Goal: Task Accomplishment & Management: Complete application form

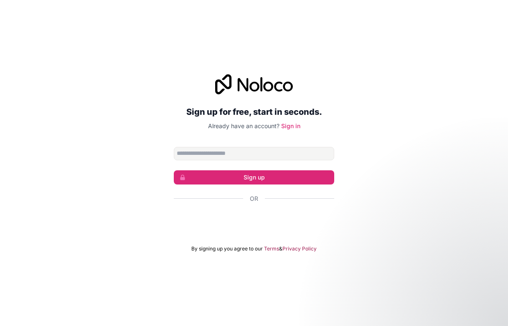
type input "**********"
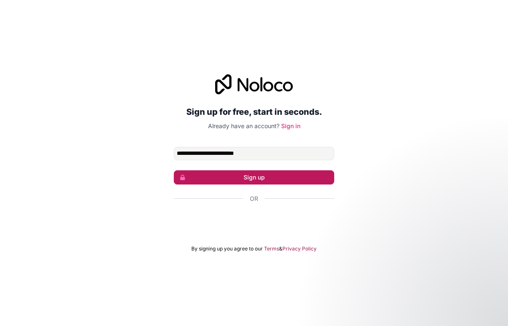
click at [270, 179] on button "Sign up" at bounding box center [254, 177] width 160 height 14
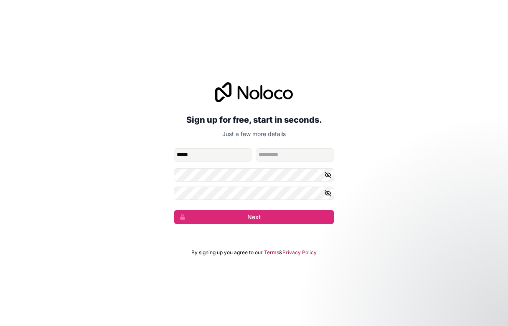
type input "*****"
type input "*********"
click at [145, 173] on div "**********" at bounding box center [254, 153] width 508 height 165
click at [150, 182] on div "**********" at bounding box center [254, 153] width 508 height 165
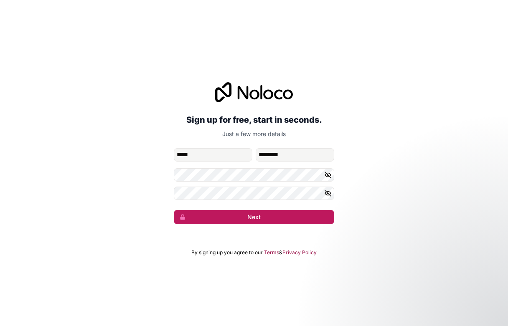
click at [209, 215] on button "Next" at bounding box center [254, 217] width 160 height 14
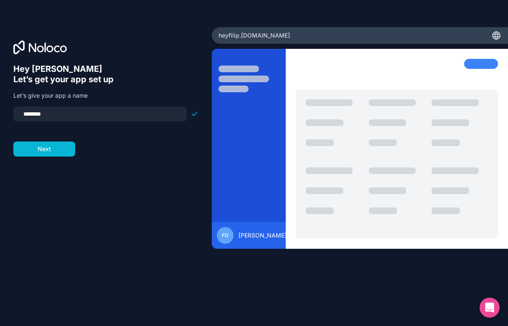
click at [83, 117] on input "********" at bounding box center [99, 114] width 163 height 12
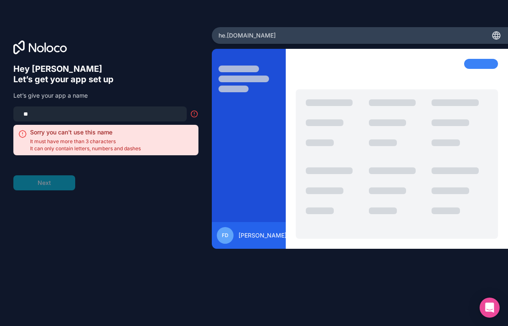
type input "*"
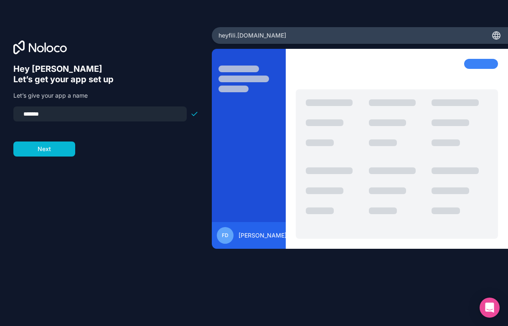
type input "********"
click at [97, 199] on div "Hey [PERSON_NAME] 👋 Let’s get your app set up Let’s give your app a name ******…" at bounding box center [105, 175] width 185 height 222
click at [58, 153] on button "Next" at bounding box center [44, 149] width 62 height 15
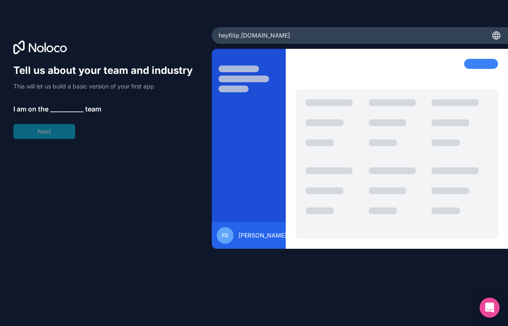
click at [64, 109] on span "__________" at bounding box center [66, 109] width 33 height 10
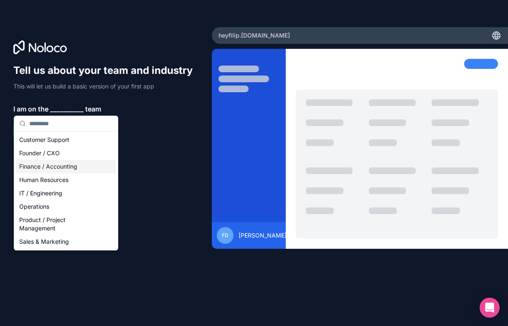
click at [78, 165] on div "Finance / Accounting" at bounding box center [66, 166] width 100 height 13
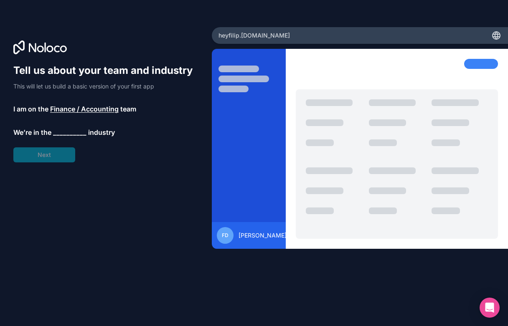
click at [80, 132] on span "__________" at bounding box center [69, 132] width 33 height 10
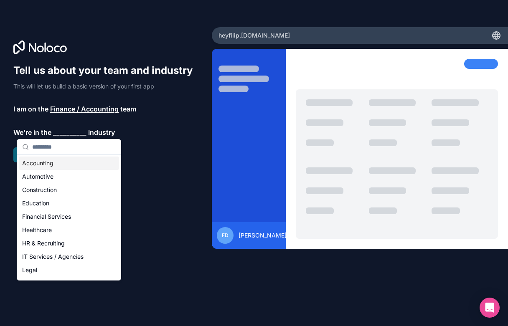
click at [75, 167] on div "Accounting" at bounding box center [69, 163] width 100 height 13
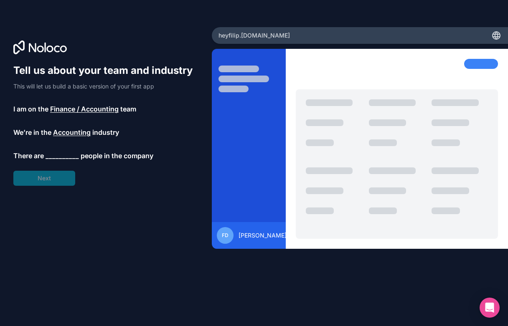
click at [65, 158] on span "__________" at bounding box center [62, 156] width 33 height 10
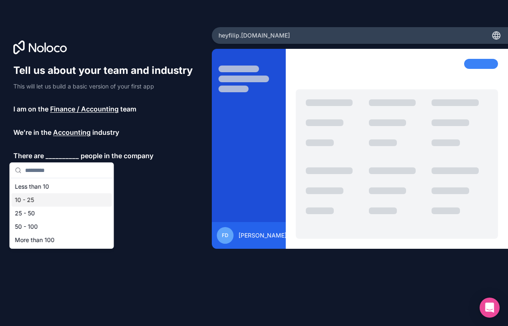
click at [64, 201] on div "10 - 25" at bounding box center [62, 199] width 100 height 13
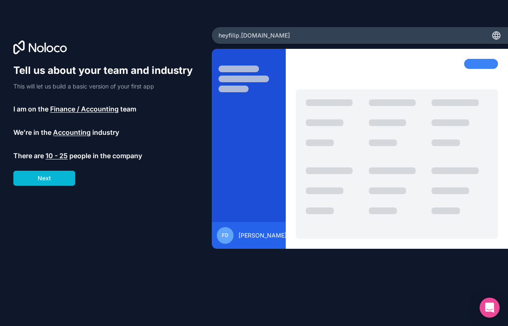
click at [100, 109] on span "Finance / Accounting" at bounding box center [84, 109] width 69 height 10
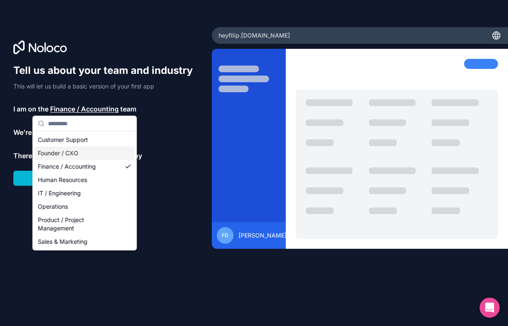
click at [116, 156] on div "Founder / CXO" at bounding box center [85, 153] width 100 height 13
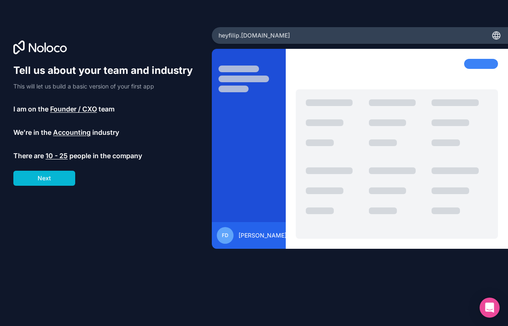
click at [142, 193] on div "Tell us about your team and industry This will let us build a basic version of …" at bounding box center [105, 175] width 185 height 222
click at [61, 182] on button "Next" at bounding box center [44, 178] width 62 height 15
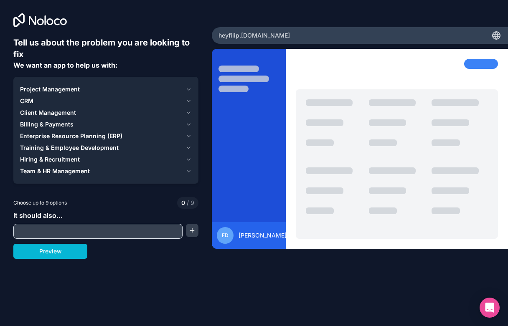
click at [191, 112] on icon "button" at bounding box center [189, 112] width 6 height 7
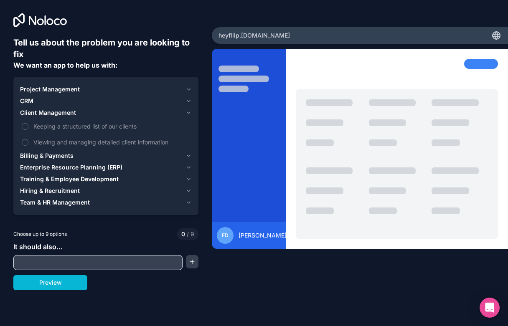
click at [189, 115] on icon "button" at bounding box center [189, 112] width 6 height 7
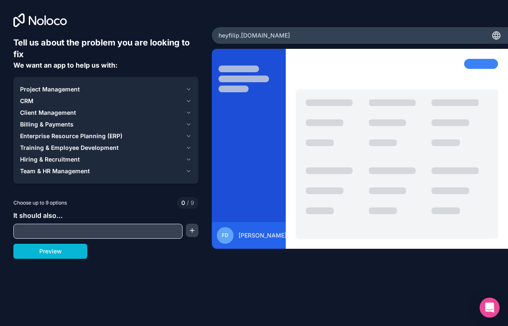
click at [188, 87] on icon "button" at bounding box center [189, 89] width 6 height 7
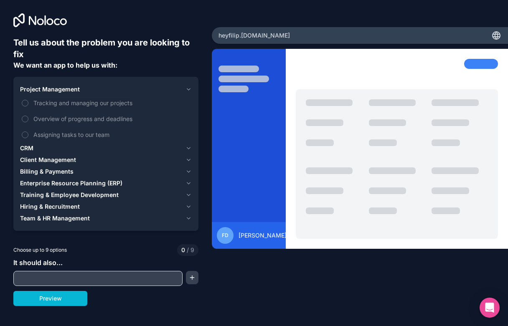
click at [188, 87] on icon "button" at bounding box center [189, 89] width 6 height 7
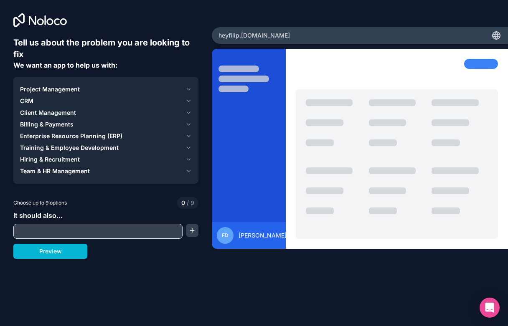
click at [188, 123] on icon "button" at bounding box center [189, 124] width 6 height 7
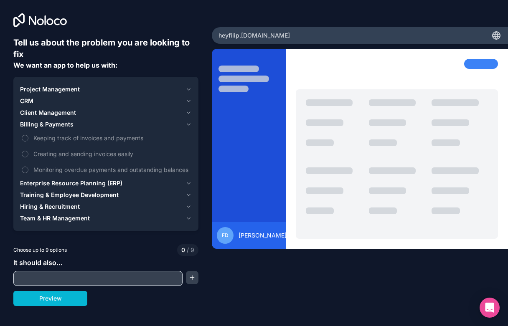
click at [188, 123] on icon "button" at bounding box center [189, 124] width 6 height 7
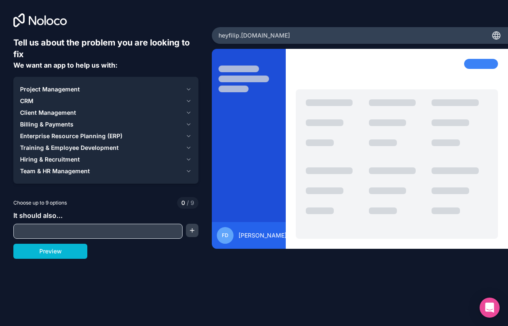
click at [188, 112] on icon "button" at bounding box center [189, 112] width 6 height 7
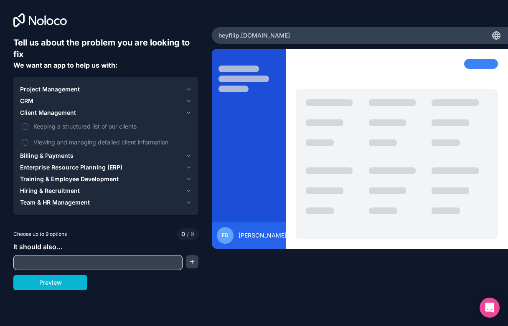
click at [188, 112] on icon "button" at bounding box center [189, 112] width 6 height 7
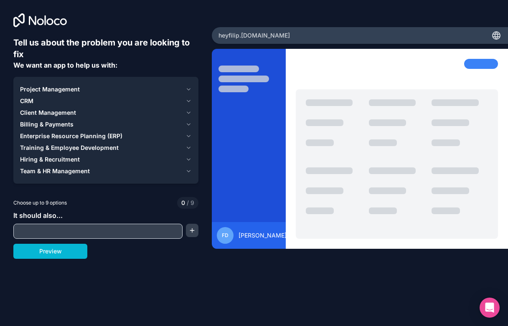
click at [76, 227] on input "text" at bounding box center [97, 232] width 165 height 12
click at [187, 232] on button "button" at bounding box center [192, 230] width 12 height 13
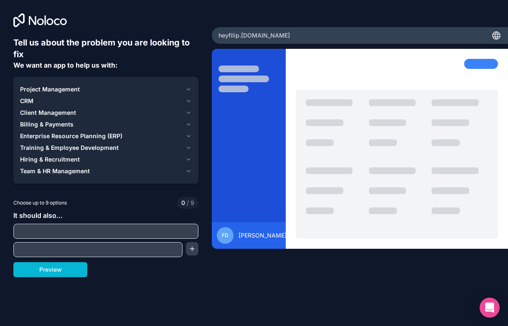
click at [119, 228] on input "text" at bounding box center [105, 232] width 181 height 12
click at [76, 268] on button "Preview" at bounding box center [50, 269] width 74 height 15
click at [52, 91] on span "Project Management" at bounding box center [50, 89] width 60 height 8
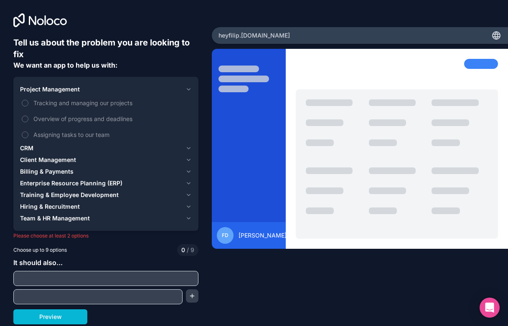
click at [52, 91] on span "Project Management" at bounding box center [50, 89] width 60 height 8
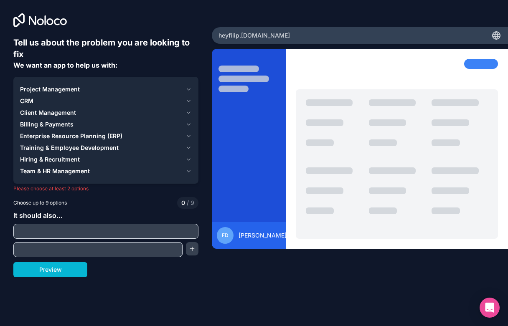
click at [52, 112] on span "Client Management" at bounding box center [48, 113] width 56 height 8
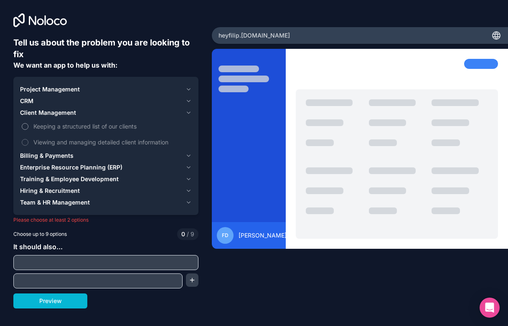
click at [26, 128] on button "Keeping a structured list of our clients" at bounding box center [25, 126] width 7 height 7
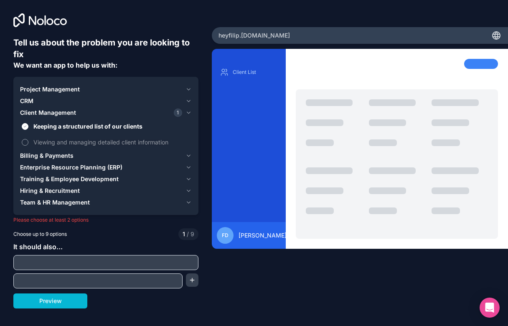
click at [26, 144] on button "Viewing and managing detailed client information" at bounding box center [25, 142] width 7 height 7
click at [70, 141] on span "Viewing and managing detailed client information" at bounding box center [111, 142] width 157 height 9
click at [28, 141] on button "Viewing and managing detailed client information" at bounding box center [25, 142] width 7 height 7
click at [65, 127] on span "Keeping a structured list of our clients" at bounding box center [111, 126] width 157 height 9
click at [28, 127] on button "Keeping a structured list of our clients" at bounding box center [25, 126] width 7 height 7
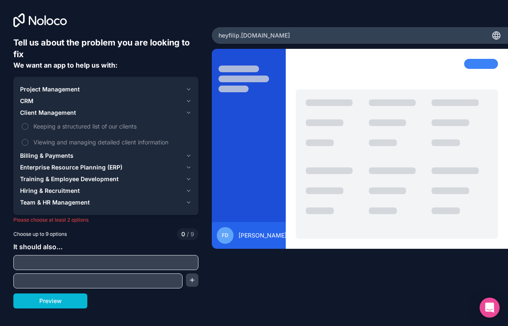
click at [77, 170] on span "Enterprise Resource Planning (ERP)" at bounding box center [71, 167] width 102 height 8
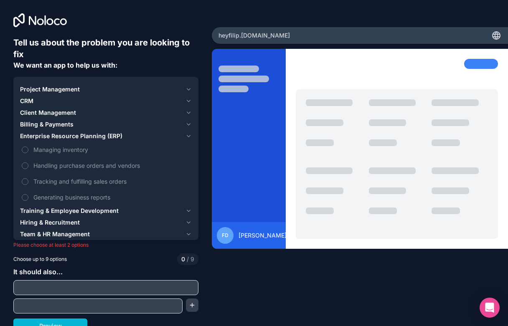
click at [192, 137] on div "Project Management CRM Client Management Billing & Payments Enterprise Resource…" at bounding box center [105, 162] width 185 height 170
click at [189, 136] on icon "button" at bounding box center [188, 136] width 3 height 2
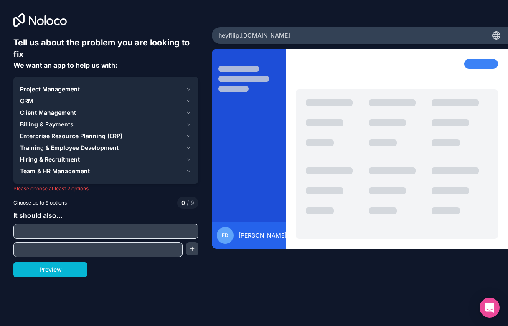
click at [65, 158] on span "Hiring & Recruitment" at bounding box center [50, 159] width 60 height 8
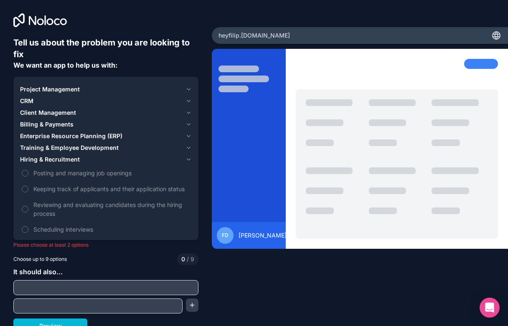
click at [70, 145] on span "Training & Employee Development" at bounding box center [69, 148] width 99 height 8
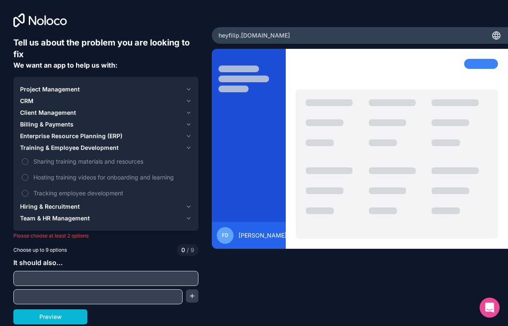
click at [72, 218] on span "Team & HR Management" at bounding box center [55, 218] width 70 height 8
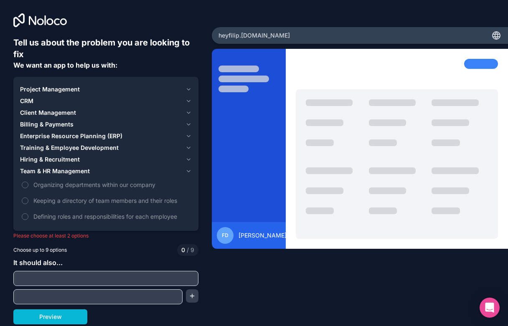
click at [94, 150] on span "Training & Employee Development" at bounding box center [69, 148] width 99 height 8
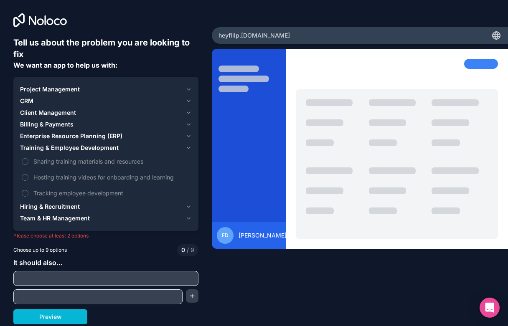
click at [49, 137] on span "Enterprise Resource Planning (ERP)" at bounding box center [71, 136] width 102 height 8
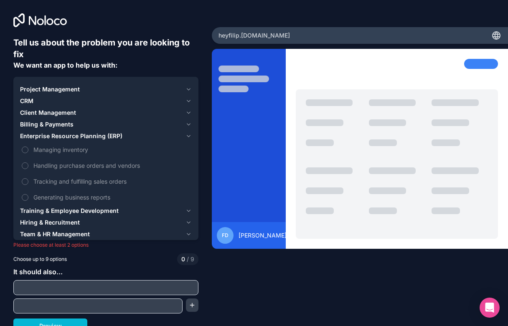
click at [47, 125] on span "Billing & Payments" at bounding box center [46, 124] width 53 height 8
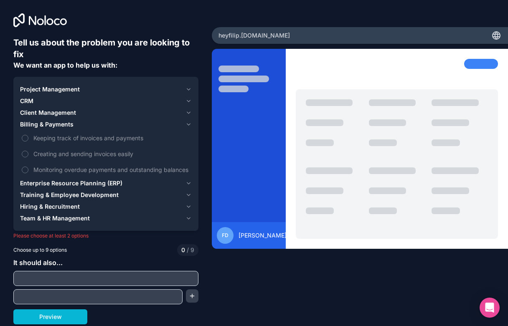
click at [47, 112] on span "Client Management" at bounding box center [48, 113] width 56 height 8
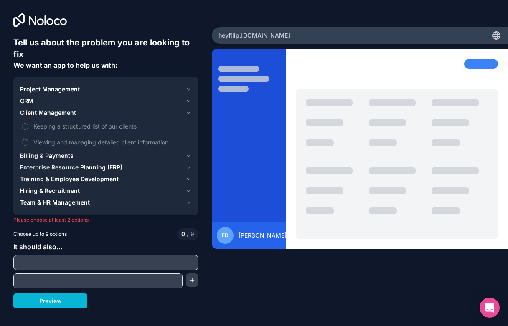
click at [44, 87] on span "Project Management" at bounding box center [50, 89] width 60 height 8
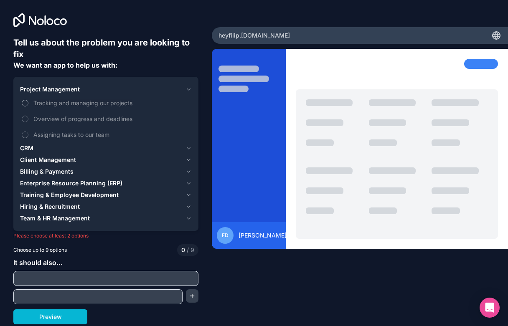
click at [72, 107] on span "Tracking and managing our projects" at bounding box center [111, 103] width 157 height 9
click at [28, 107] on button "Tracking and managing our projects" at bounding box center [25, 103] width 7 height 7
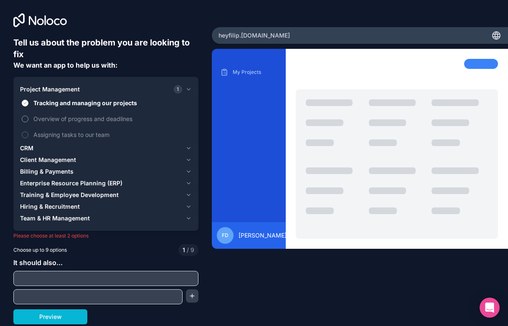
click at [71, 115] on span "Overview of progress and deadlines" at bounding box center [111, 118] width 157 height 9
click at [28, 116] on button "Overview of progress and deadlines" at bounding box center [25, 119] width 7 height 7
click at [232, 285] on div "My Projects Project Dashboard [PERSON_NAME]" at bounding box center [360, 174] width 296 height 250
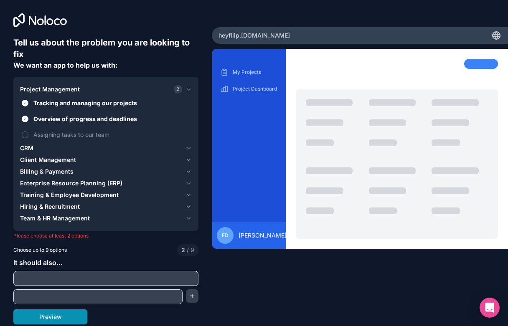
click at [75, 316] on button "Preview" at bounding box center [50, 317] width 74 height 15
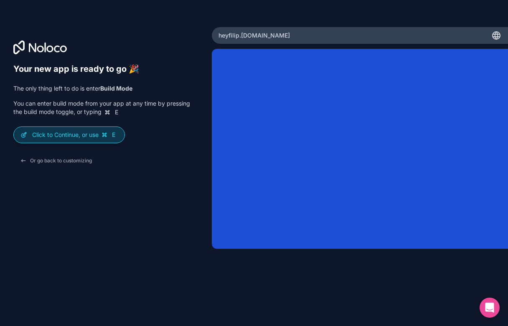
click at [94, 134] on p "Click to Continue, or use E" at bounding box center [75, 135] width 86 height 8
